Goal: Information Seeking & Learning: Compare options

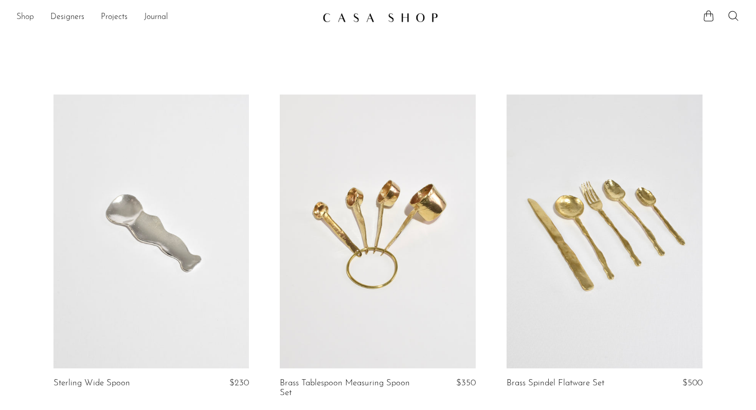
click at [25, 18] on link "Shop" at bounding box center [24, 17] width 17 height 13
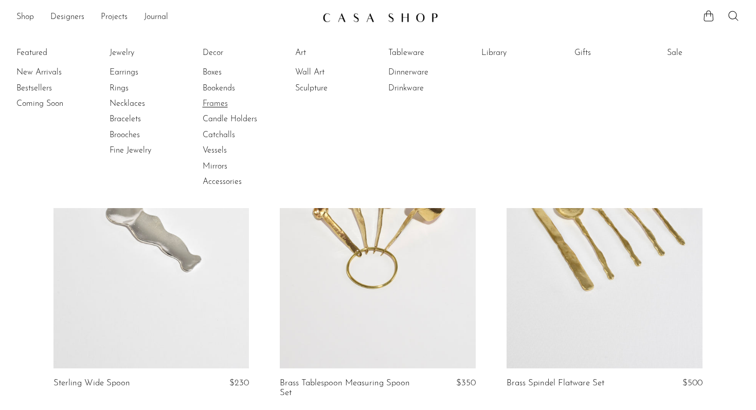
click at [212, 103] on link "Frames" at bounding box center [241, 103] width 77 height 11
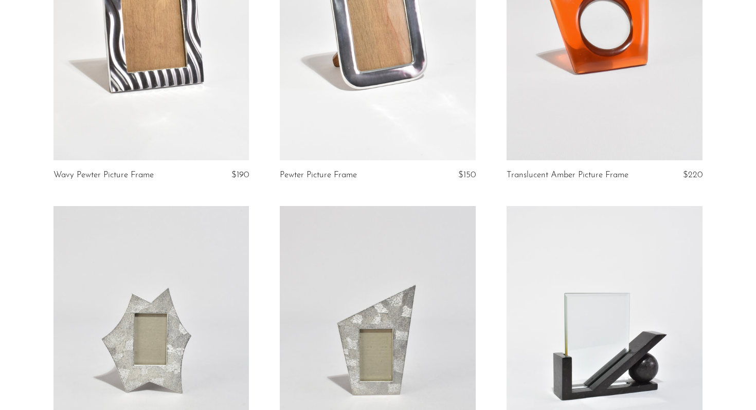
scroll to position [209, 0]
click at [197, 78] on link at bounding box center [151, 23] width 196 height 274
click at [334, 87] on link at bounding box center [378, 23] width 196 height 274
click at [119, 292] on link at bounding box center [151, 343] width 196 height 274
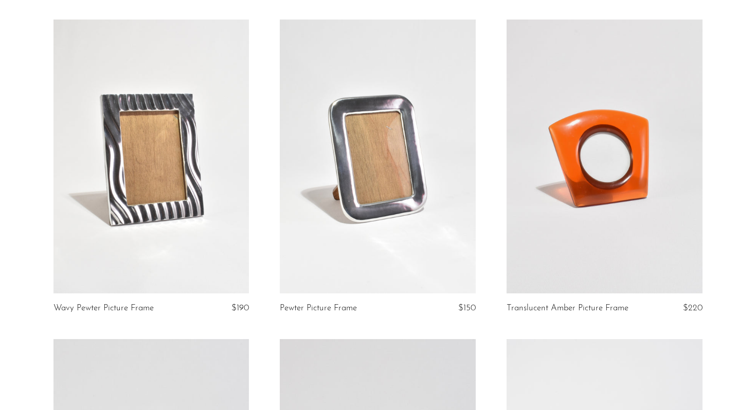
scroll to position [0, 0]
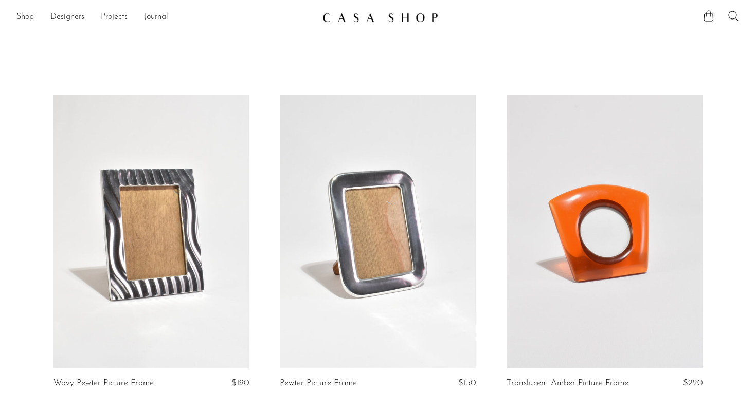
click at [65, 19] on link "Designers" at bounding box center [67, 17] width 34 height 13
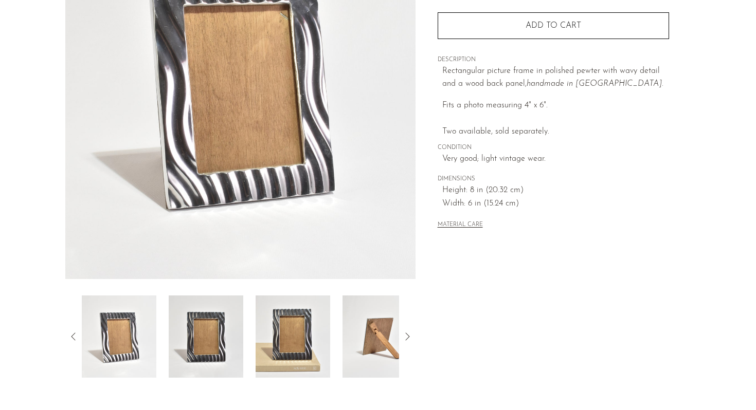
scroll to position [154, 0]
click at [380, 328] on img at bounding box center [379, 336] width 75 height 82
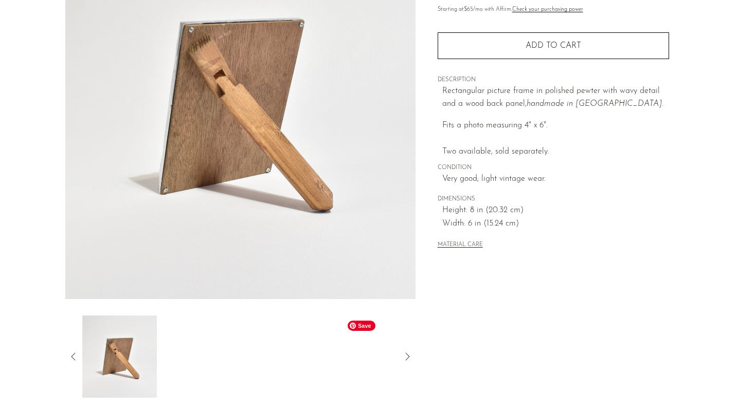
scroll to position [121, 0]
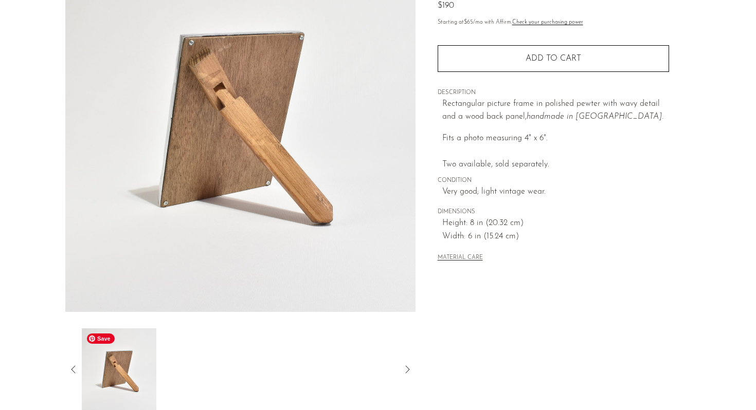
click at [75, 367] on icon at bounding box center [73, 370] width 12 height 12
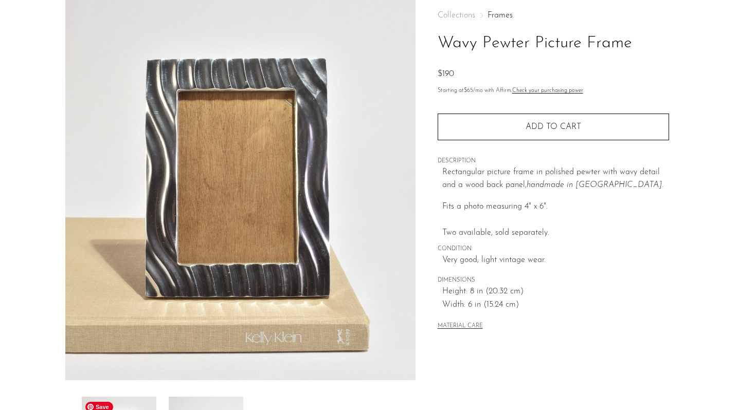
scroll to position [0, 0]
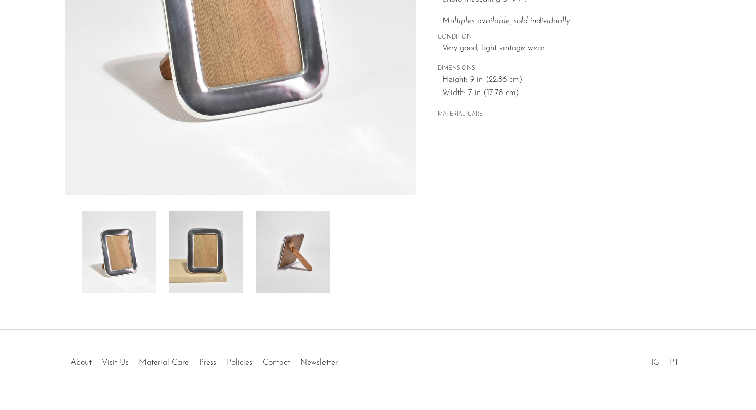
scroll to position [242, 0]
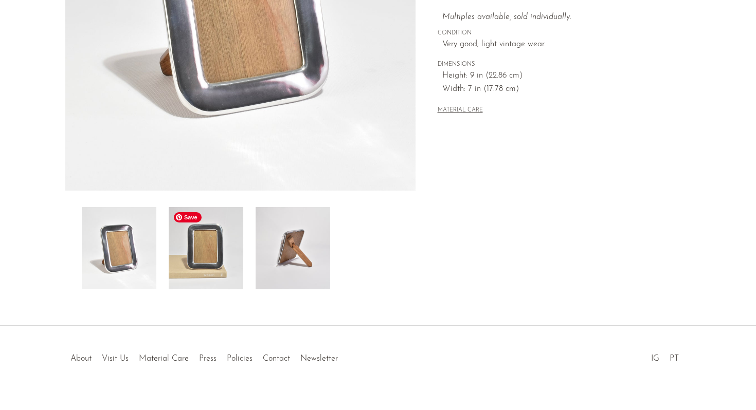
click at [216, 251] on img at bounding box center [206, 248] width 75 height 82
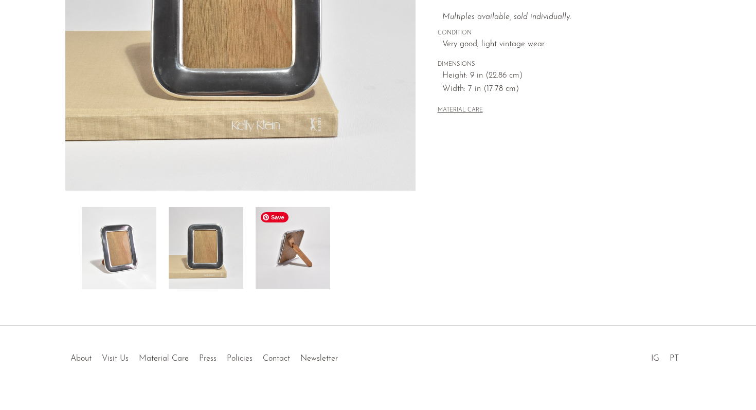
click at [299, 262] on img at bounding box center [293, 248] width 75 height 82
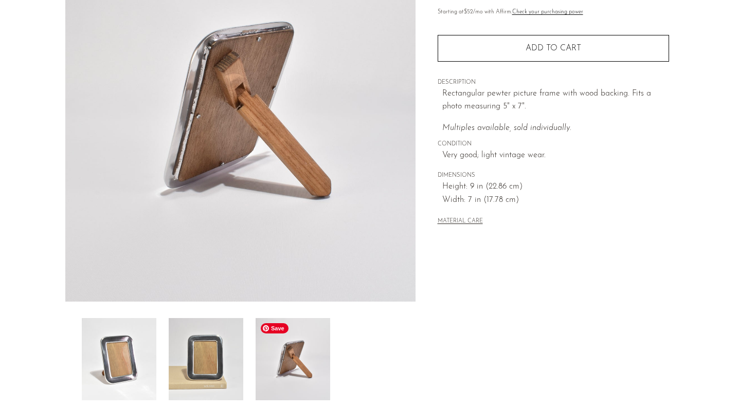
scroll to position [180, 0]
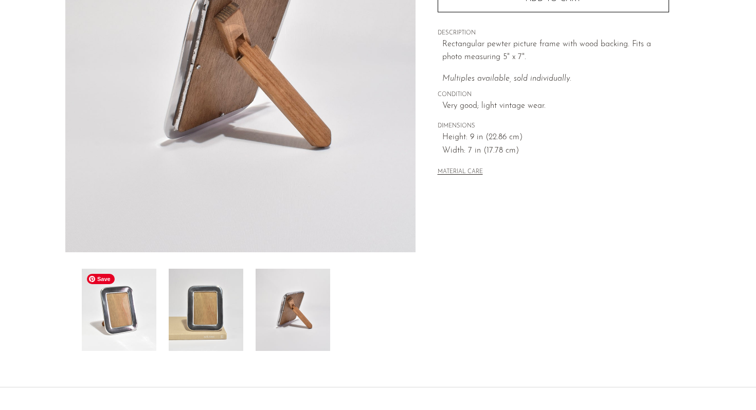
click at [132, 309] on img at bounding box center [119, 310] width 75 height 82
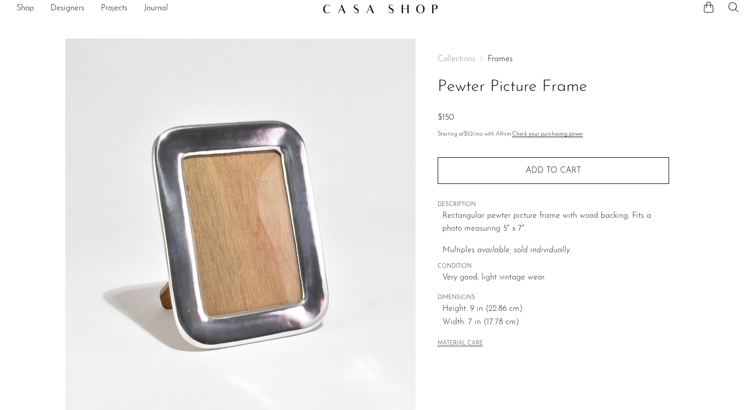
scroll to position [0, 0]
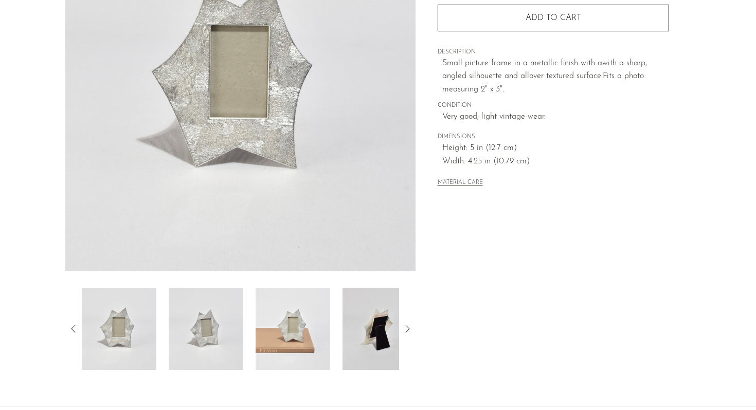
scroll to position [180, 0]
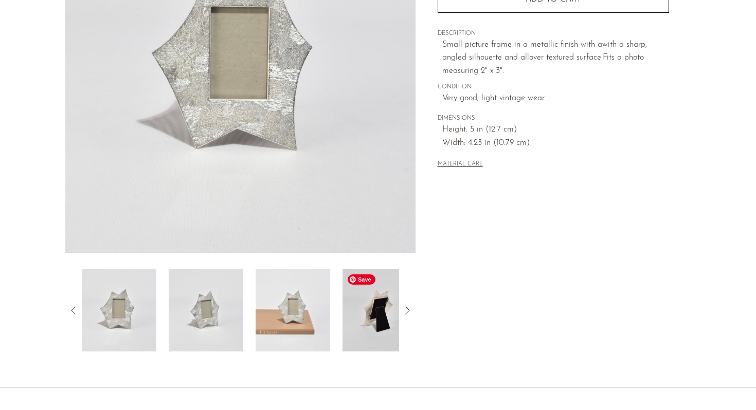
click at [364, 313] on img at bounding box center [379, 310] width 75 height 82
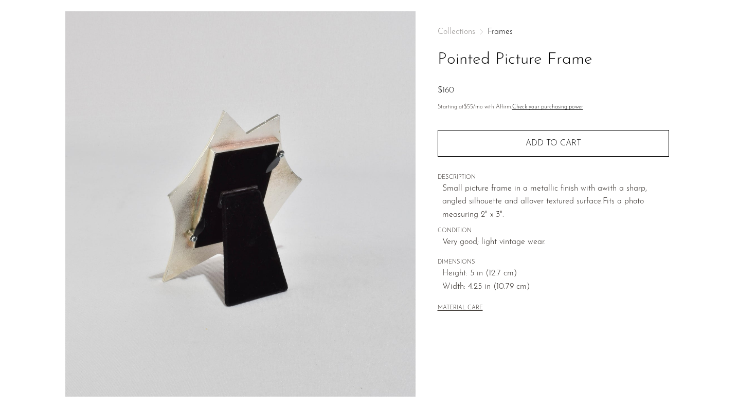
scroll to position [0, 0]
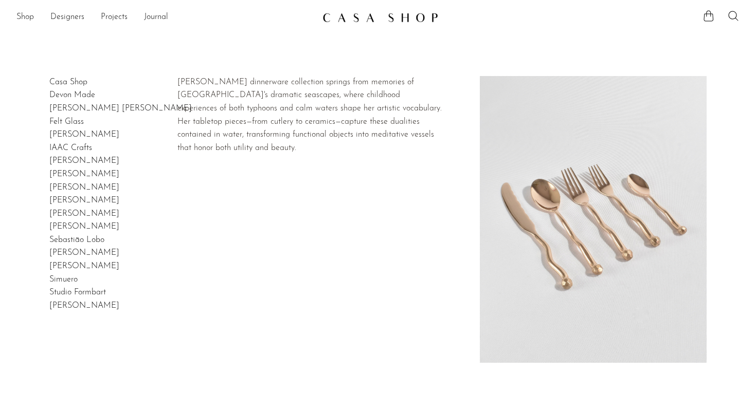
click at [70, 159] on link "[PERSON_NAME]" at bounding box center [84, 161] width 70 height 8
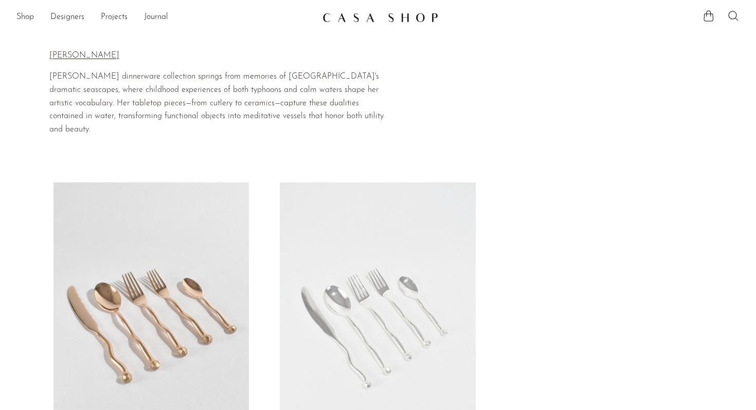
click at [162, 250] on link at bounding box center [151, 320] width 196 height 274
